Goal: Task Accomplishment & Management: Manage account settings

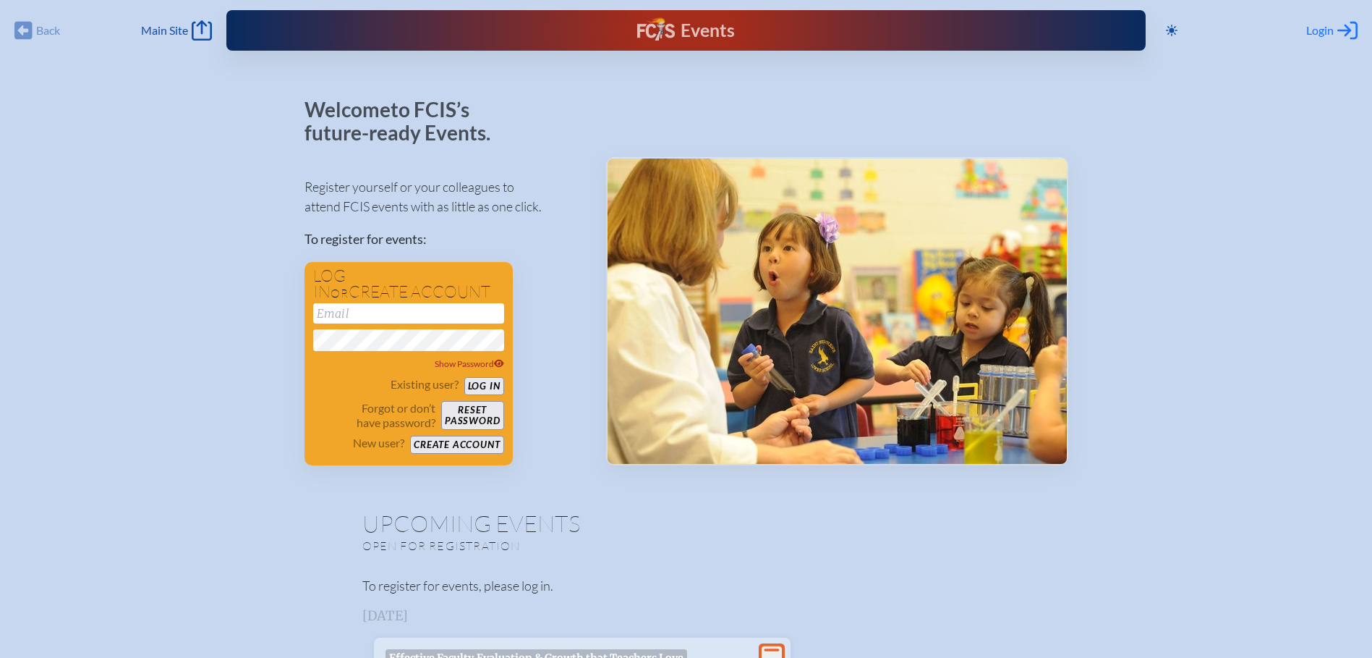
click at [1342, 24] on icon "Log in or Create Account" at bounding box center [1347, 30] width 20 height 20
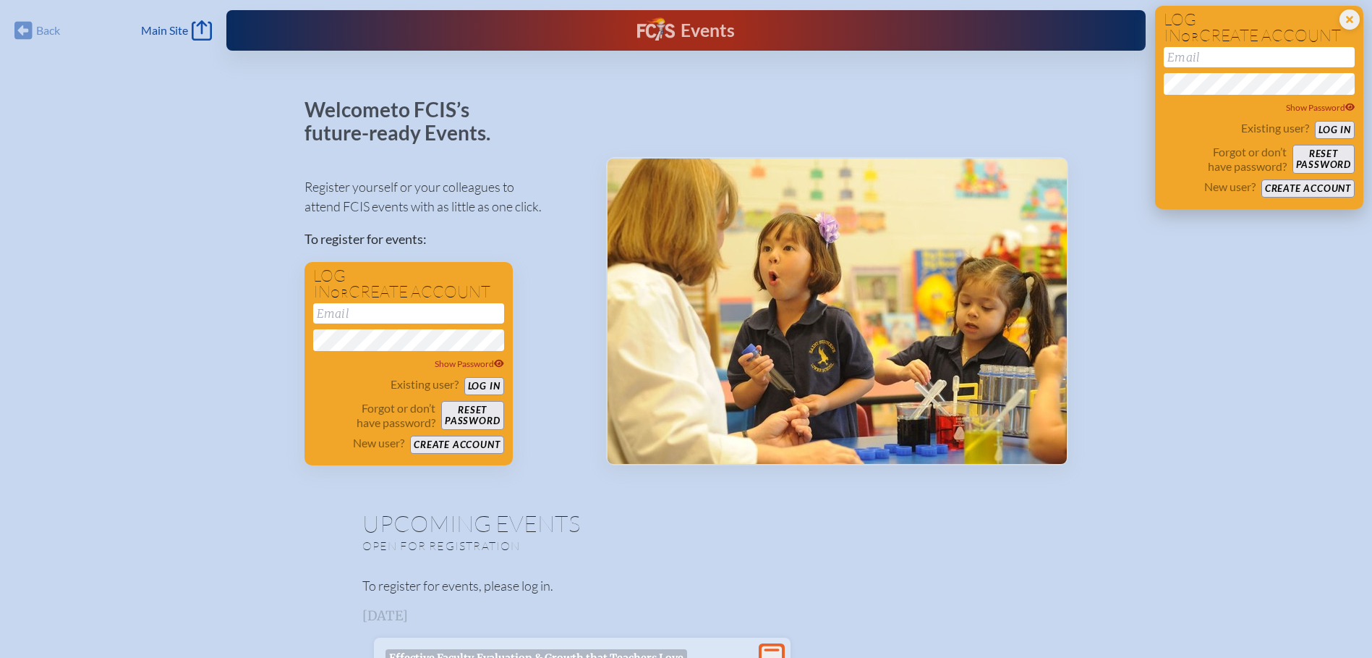
click at [1214, 67] on div "Show Password" at bounding box center [1259, 81] width 191 height 68
click at [1221, 54] on input "email" at bounding box center [1259, 57] width 191 height 20
click at [1349, 124] on button "Log in" at bounding box center [1335, 130] width 40 height 18
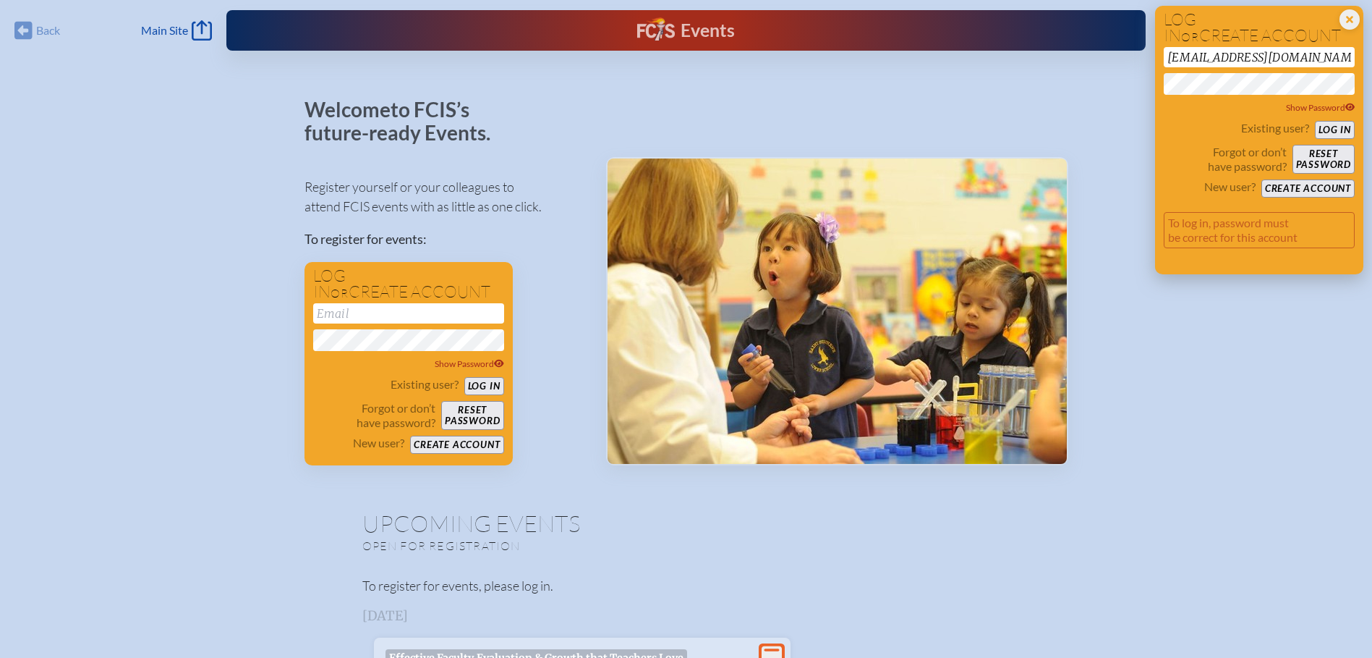
click at [1243, 54] on input "[EMAIL_ADDRESS][DOMAIN_NAME]" at bounding box center [1259, 57] width 191 height 20
type input "[EMAIL_ADDRESS][DOMAIN_NAME]"
click at [1343, 127] on button "Log in" at bounding box center [1335, 130] width 40 height 18
click at [1350, 101] on div "Show Password" at bounding box center [1259, 108] width 191 height 14
